Goal: Navigation & Orientation: Find specific page/section

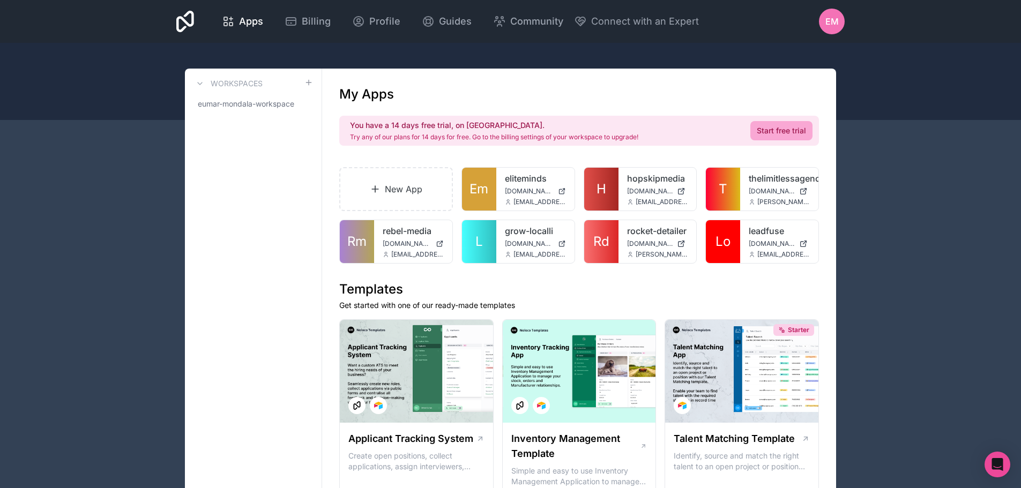
click at [651, 292] on h1 "Templates" at bounding box center [579, 289] width 480 height 17
click at [728, 224] on link "Lo" at bounding box center [723, 241] width 34 height 43
click at [362, 246] on span "Rm" at bounding box center [356, 241] width 19 height 17
click at [730, 244] on span "Lo" at bounding box center [723, 241] width 15 height 17
